Goal: Task Accomplishment & Management: Complete application form

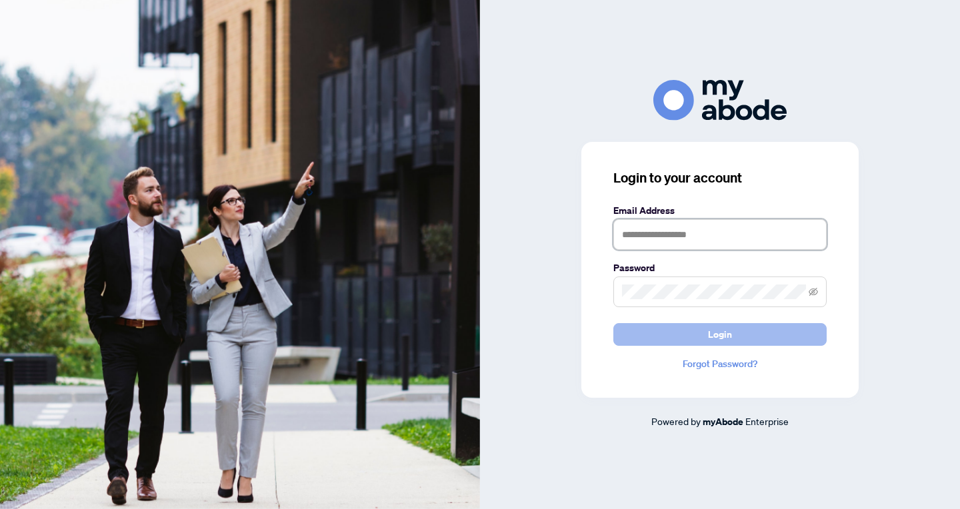
type input "**********"
click at [670, 335] on button "Login" at bounding box center [719, 334] width 213 height 23
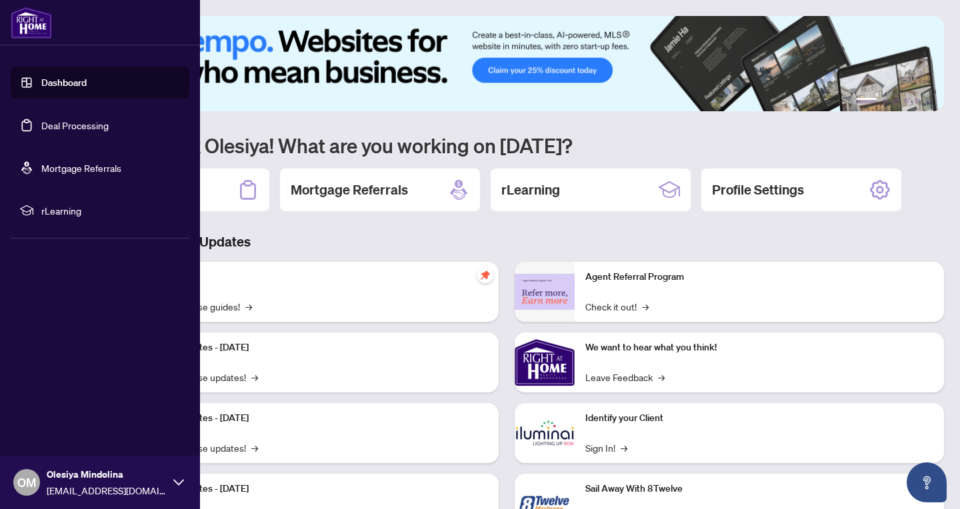
click at [51, 82] on link "Dashboard" at bounding box center [63, 83] width 45 height 12
click at [57, 129] on link "Deal Processing" at bounding box center [74, 125] width 67 height 12
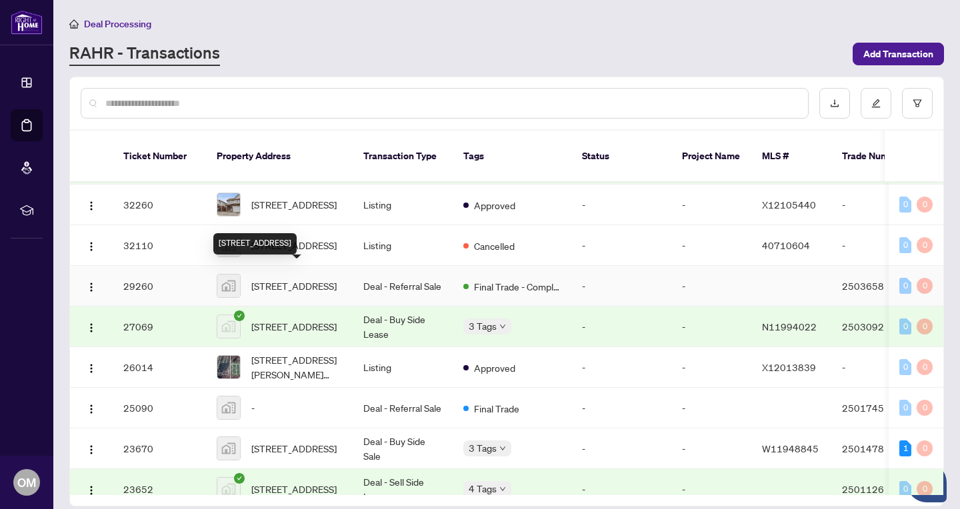
scroll to position [427, 0]
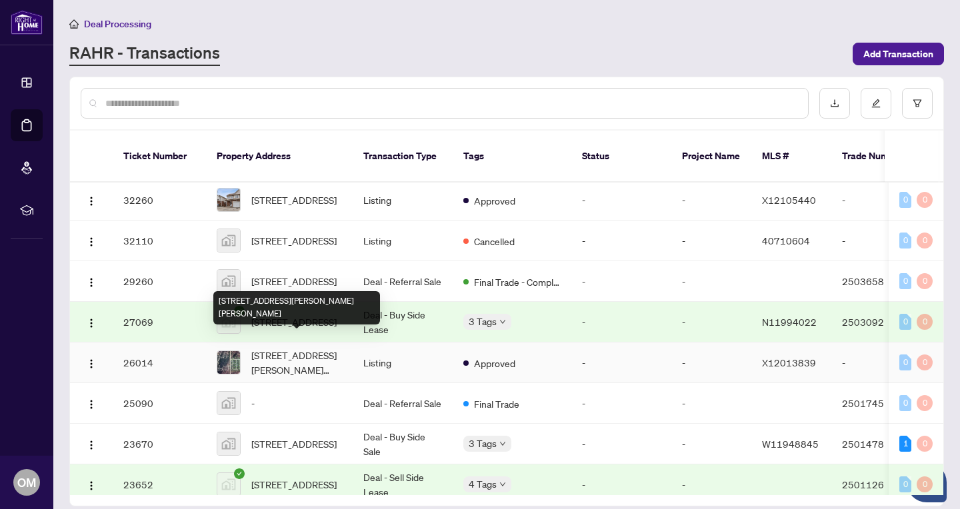
click at [300, 348] on span "9 Frederick St, South Bruce Peninsula, Ontario N0H 2G0, Canada" at bounding box center [296, 362] width 91 height 29
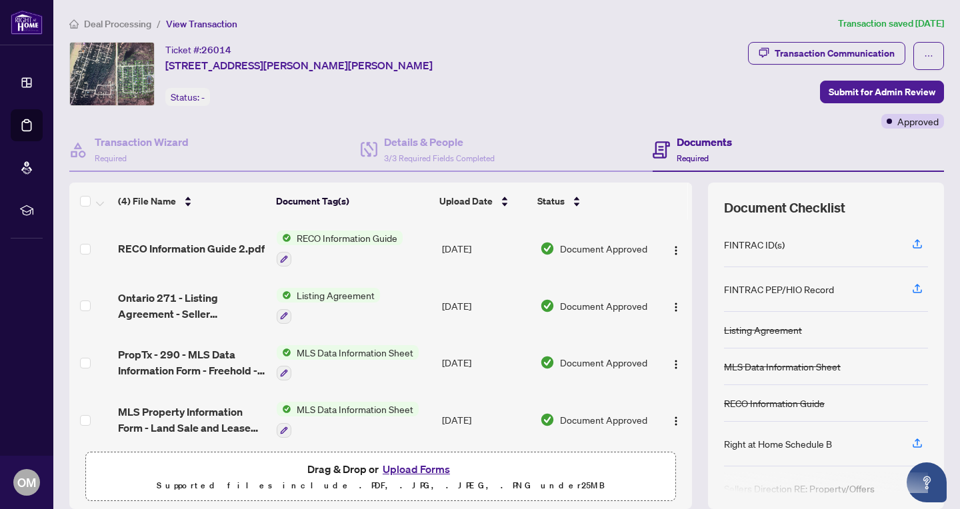
scroll to position [5, 0]
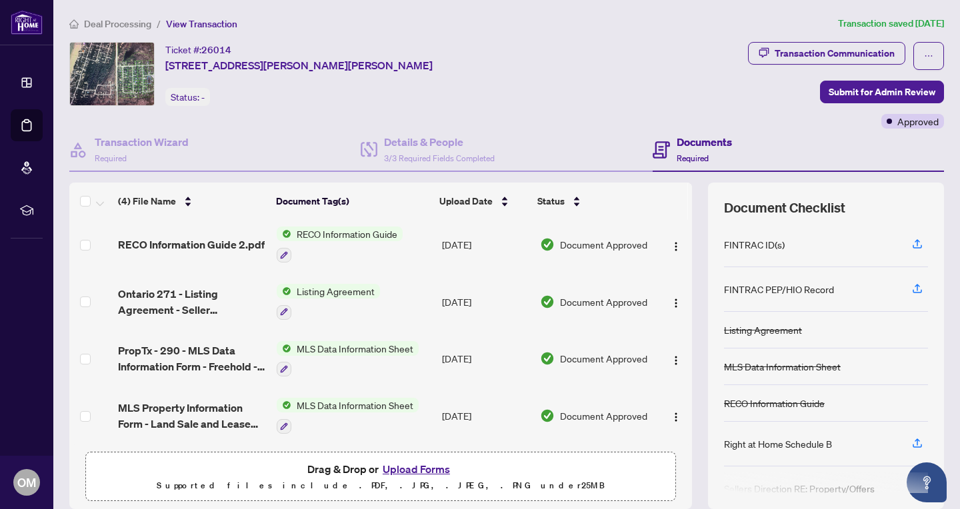
click at [430, 469] on button "Upload Forms" at bounding box center [415, 468] width 75 height 17
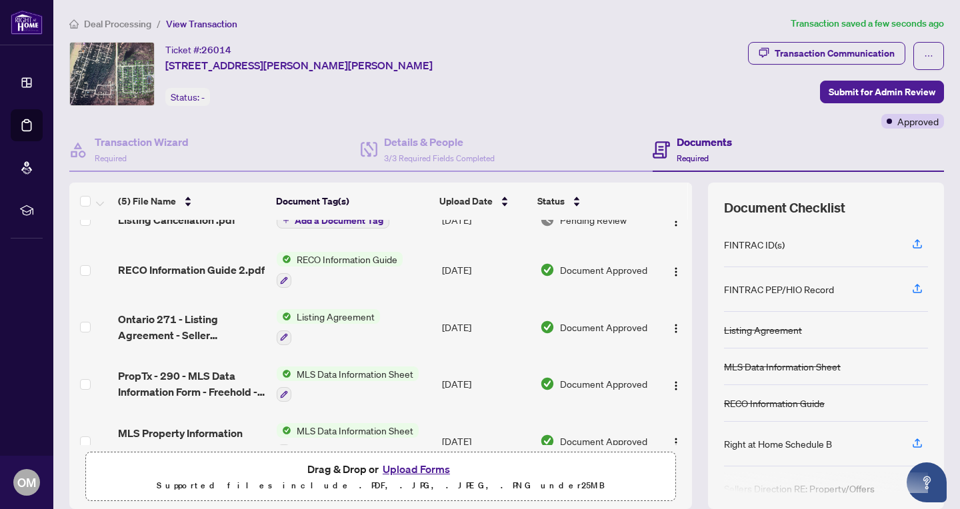
scroll to position [0, 0]
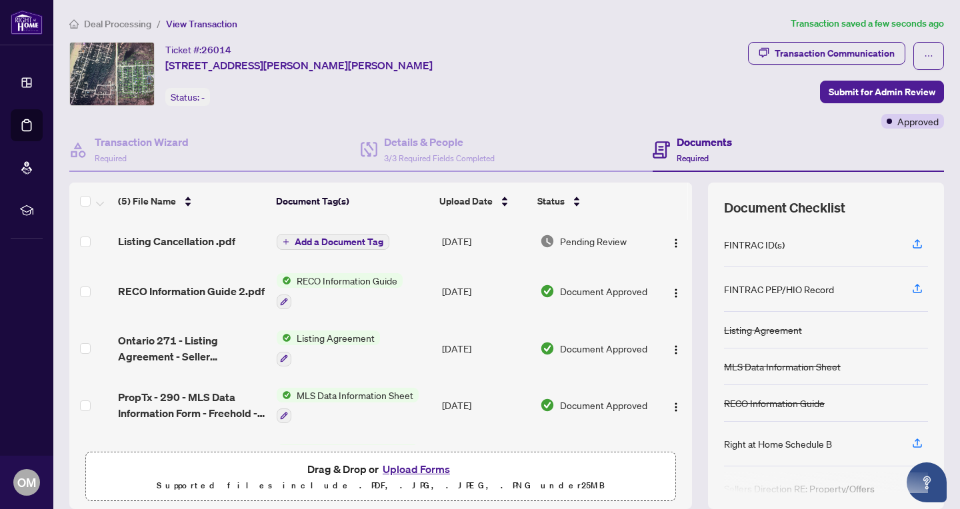
click at [345, 240] on span "Add a Document Tag" at bounding box center [339, 241] width 89 height 9
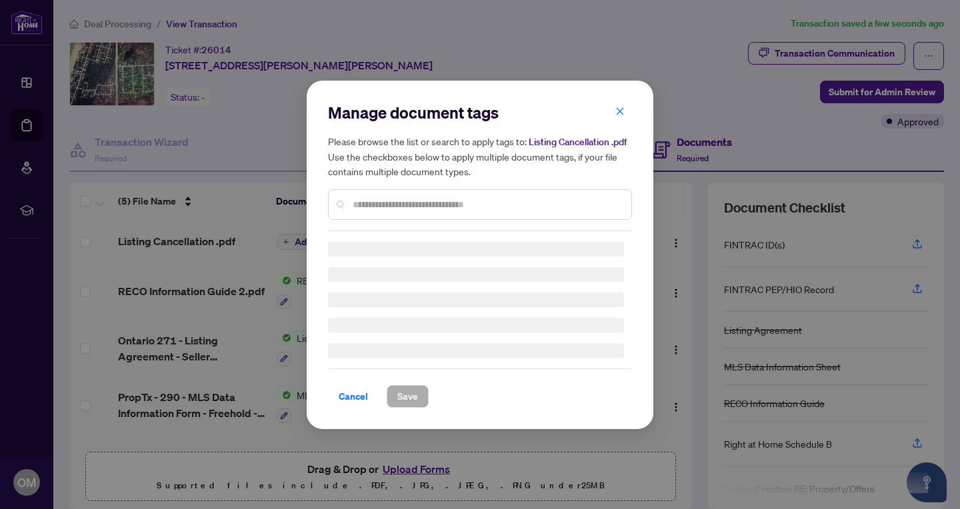
click at [380, 196] on div "Manage document tags Please browse the list or search to apply tags to: Listing…" at bounding box center [480, 166] width 304 height 129
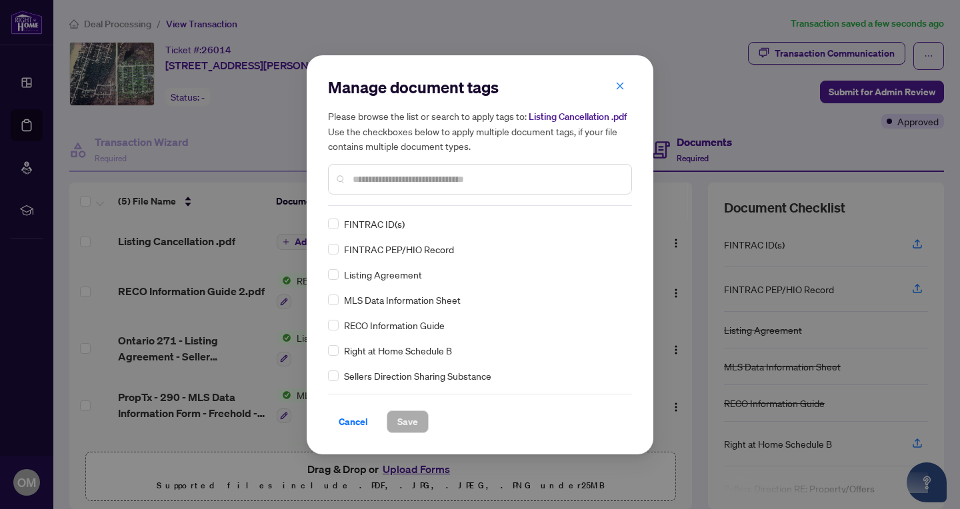
click at [387, 177] on input "text" at bounding box center [487, 179] width 268 height 15
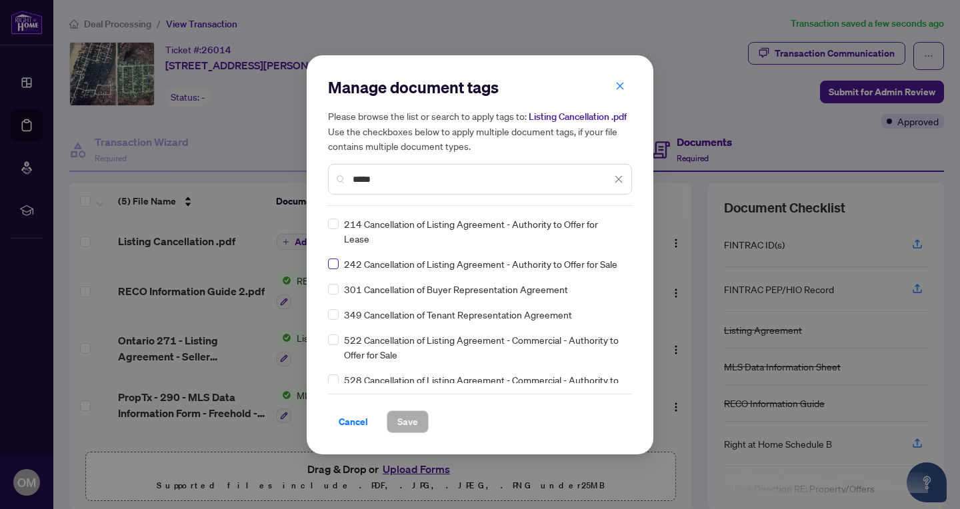
type input "*****"
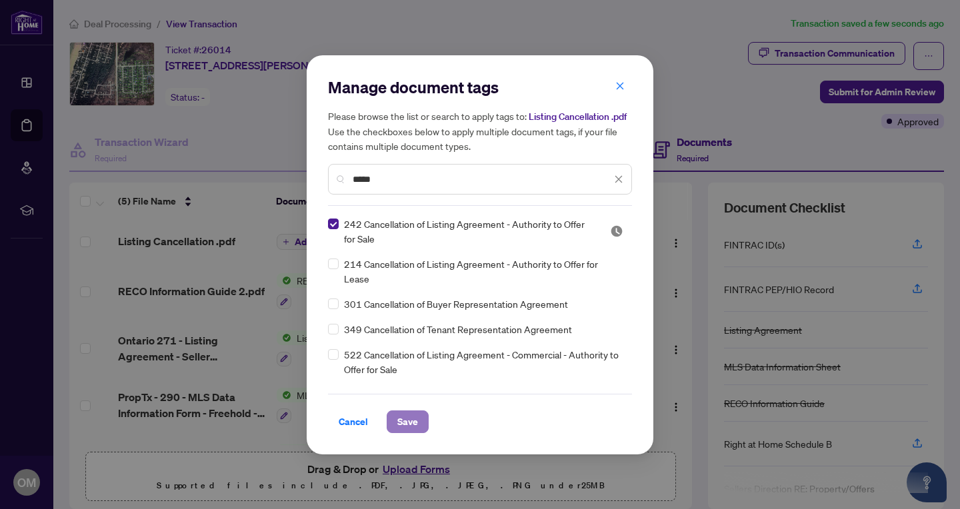
click at [404, 418] on span "Save" at bounding box center [407, 421] width 21 height 21
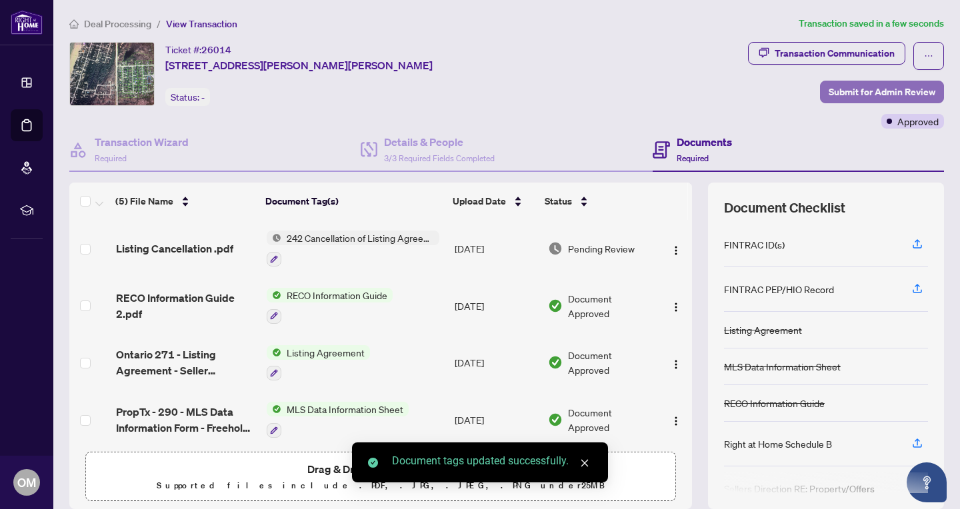
click at [878, 95] on span "Submit for Admin Review" at bounding box center [881, 91] width 107 height 21
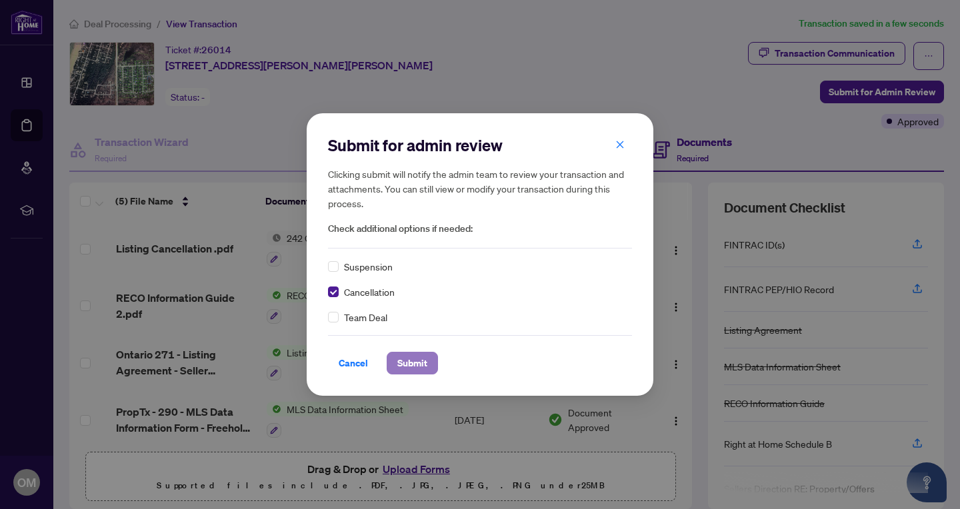
click at [410, 357] on span "Submit" at bounding box center [412, 363] width 30 height 21
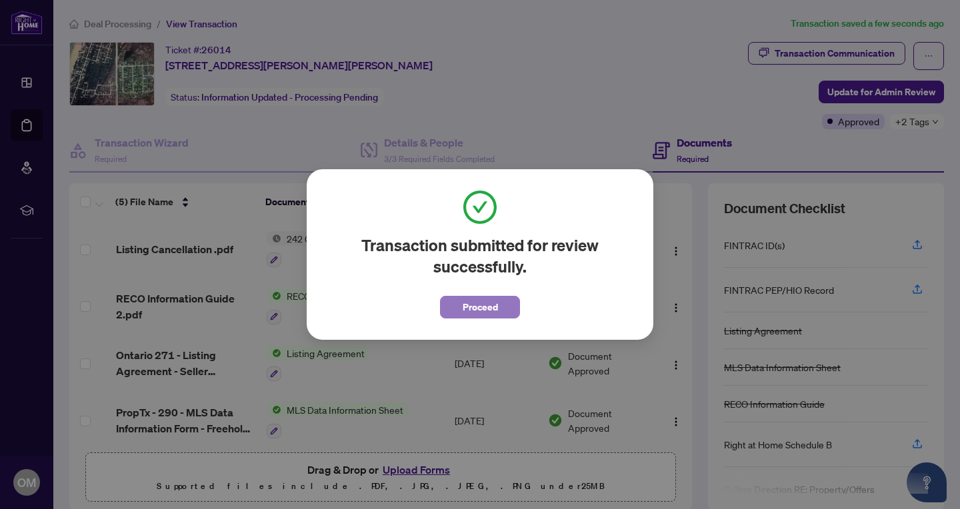
click at [497, 305] on button "Proceed" at bounding box center [480, 307] width 80 height 23
